Goal: Check status: Check status

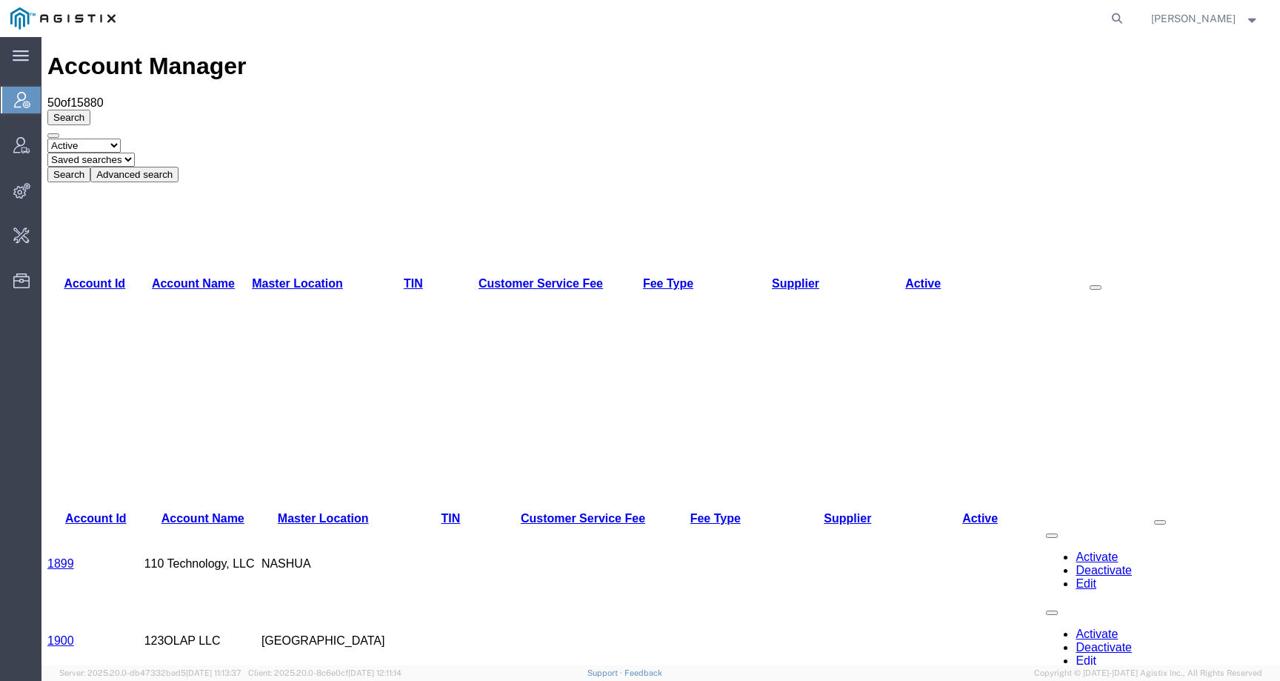
click at [1126, 7] on form at bounding box center [1118, 18] width 24 height 37
click at [1126, 10] on form at bounding box center [1118, 18] width 24 height 37
click at [1126, 13] on icon at bounding box center [1116, 18] width 21 height 21
click at [1105, 14] on input "search" at bounding box center [881, 19] width 450 height 36
paste input "57042091"
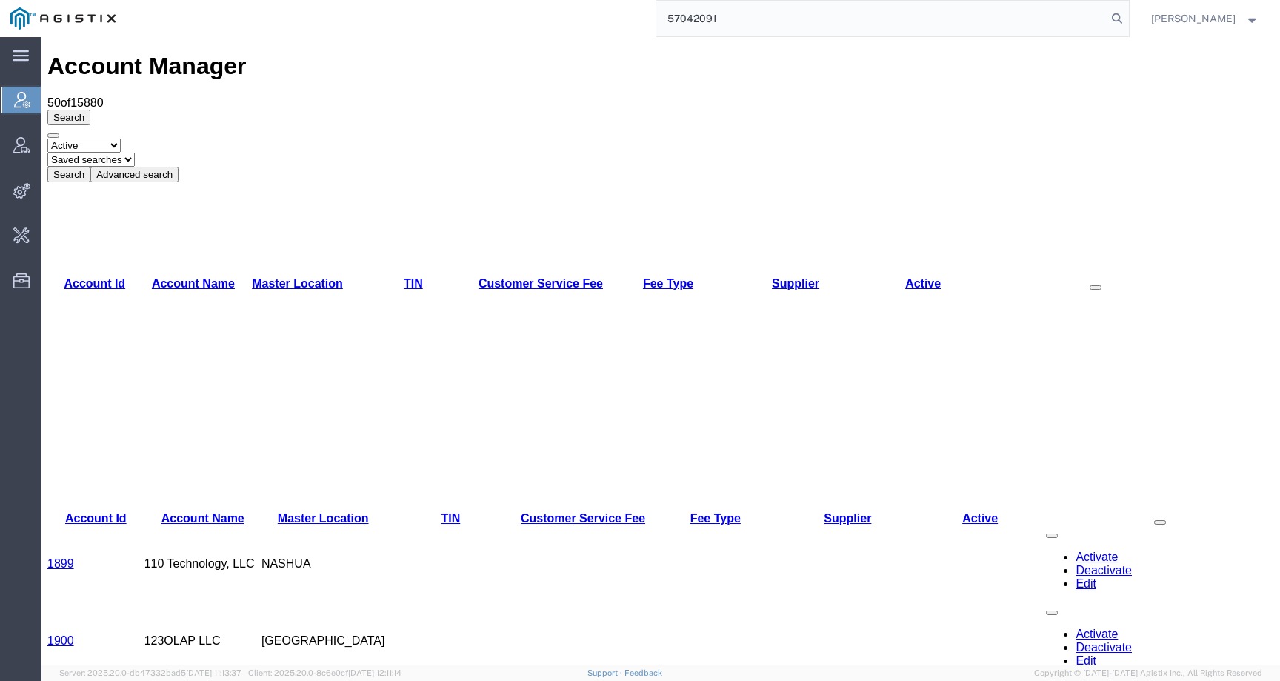
type input "57042091"
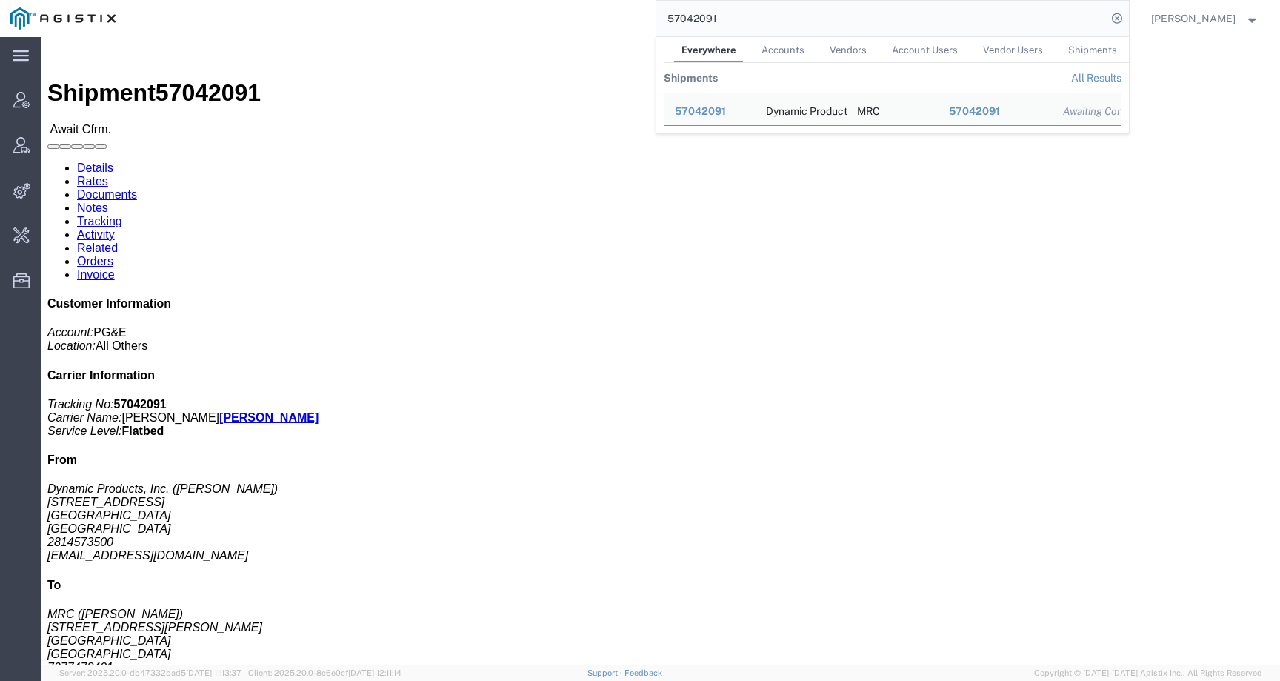
click div "Leg 1 - Truckload Number of trucks: 1"
